Goal: Task Accomplishment & Management: Use online tool/utility

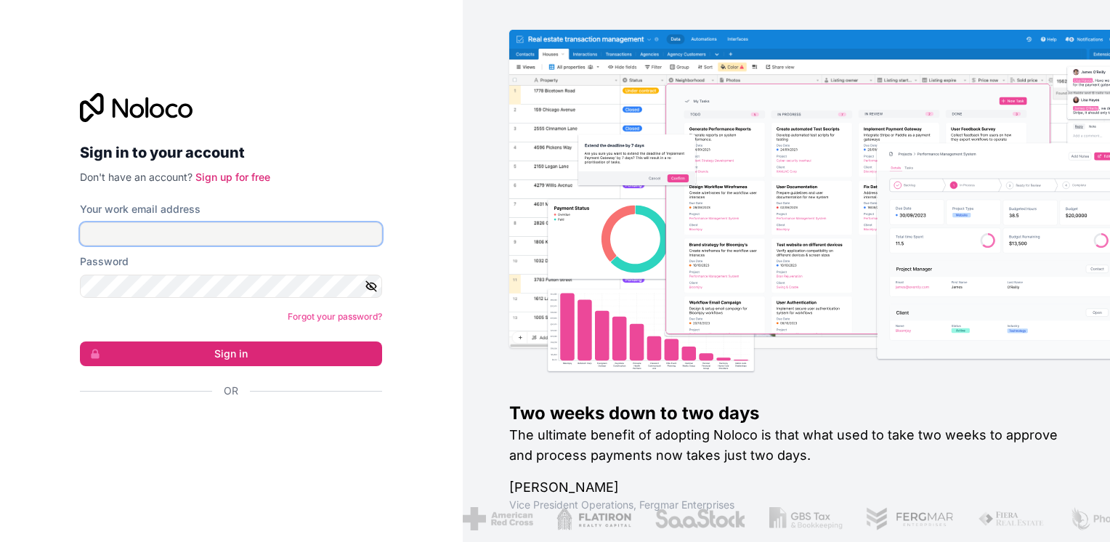
click at [172, 238] on input "Your work email address" at bounding box center [231, 233] width 302 height 23
type input "[EMAIL_ADDRESS][DOMAIN_NAME]"
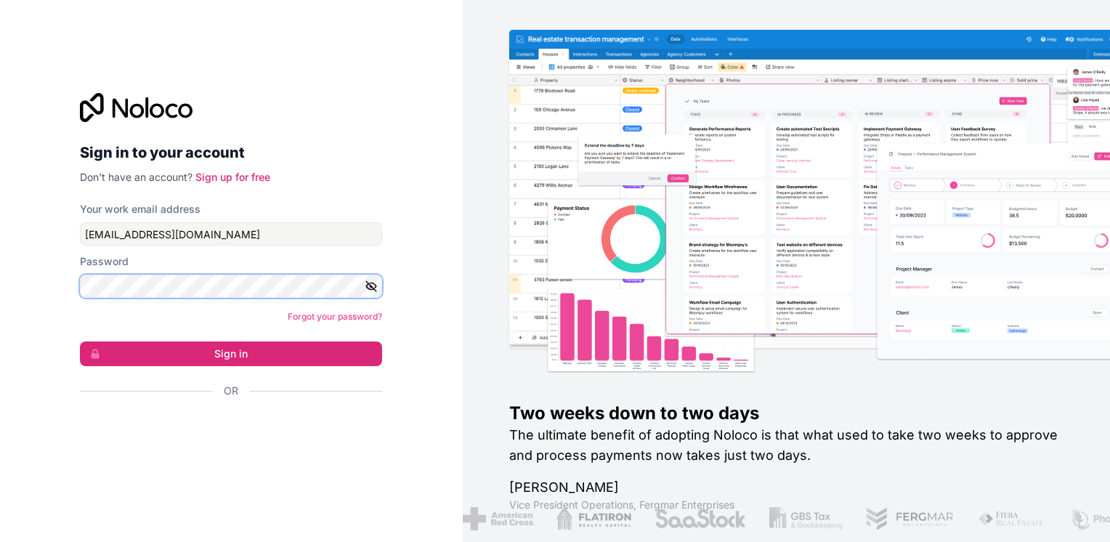
click at [80, 342] on button "Sign in" at bounding box center [231, 354] width 302 height 25
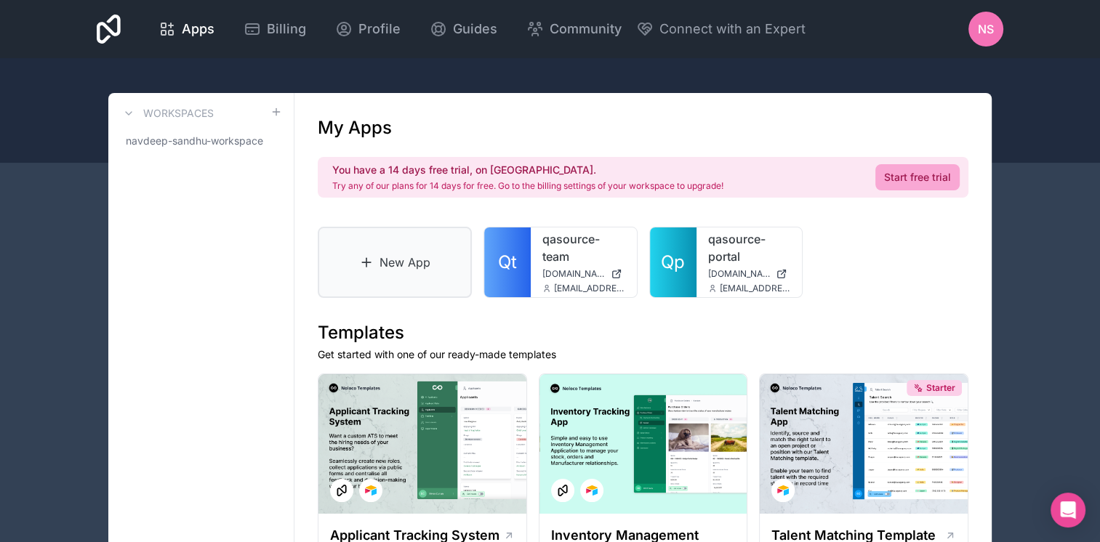
click at [389, 282] on link "New App" at bounding box center [395, 262] width 154 height 71
click at [698, 275] on div "qasource-portal [DOMAIN_NAME] [EMAIL_ADDRESS][DOMAIN_NAME]" at bounding box center [749, 262] width 106 height 70
click at [661, 267] on span "Qp" at bounding box center [673, 262] width 24 height 23
